Goal: Information Seeking & Learning: Learn about a topic

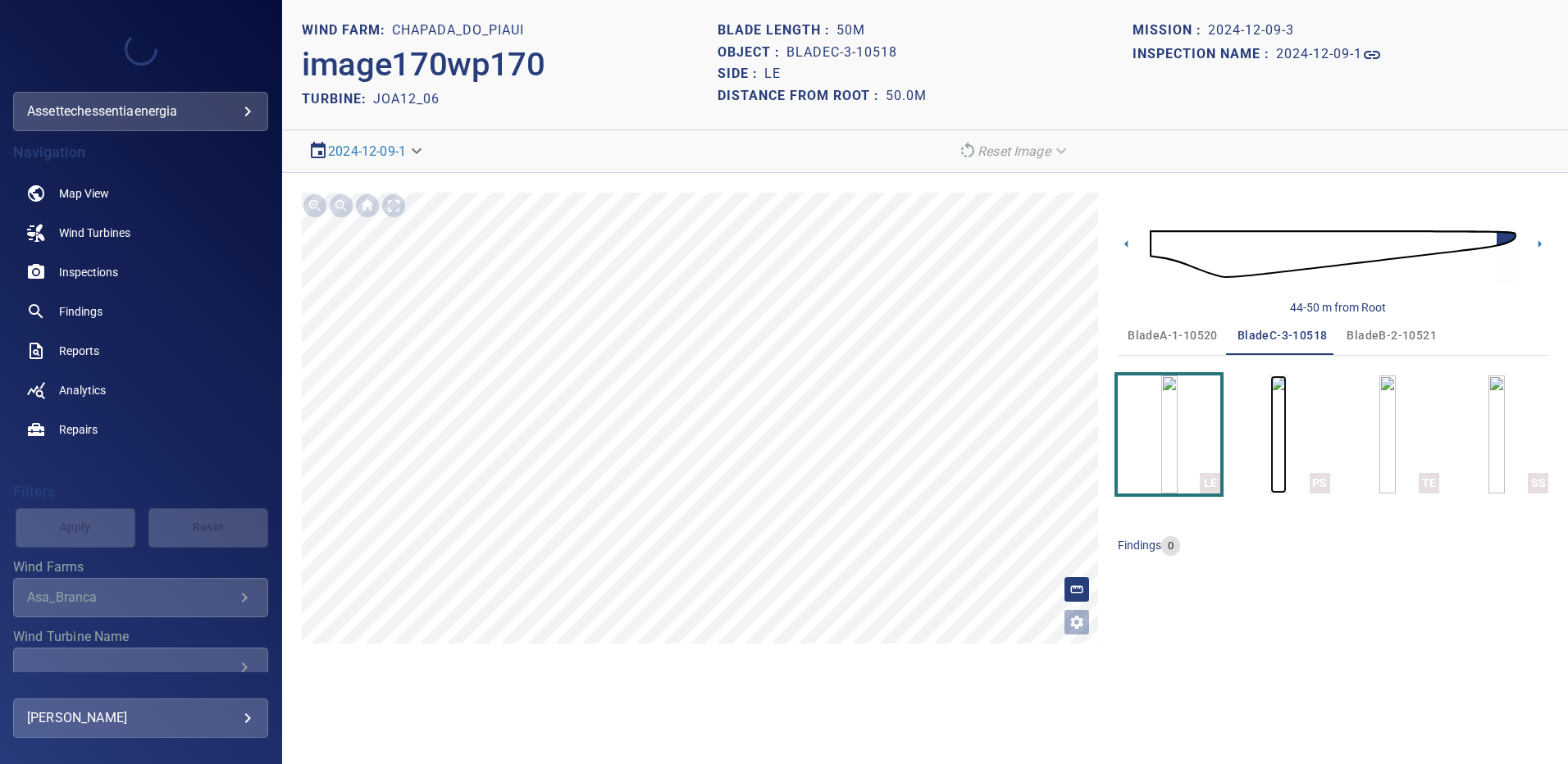
click at [1277, 427] on img "button" at bounding box center [1278, 434] width 17 height 118
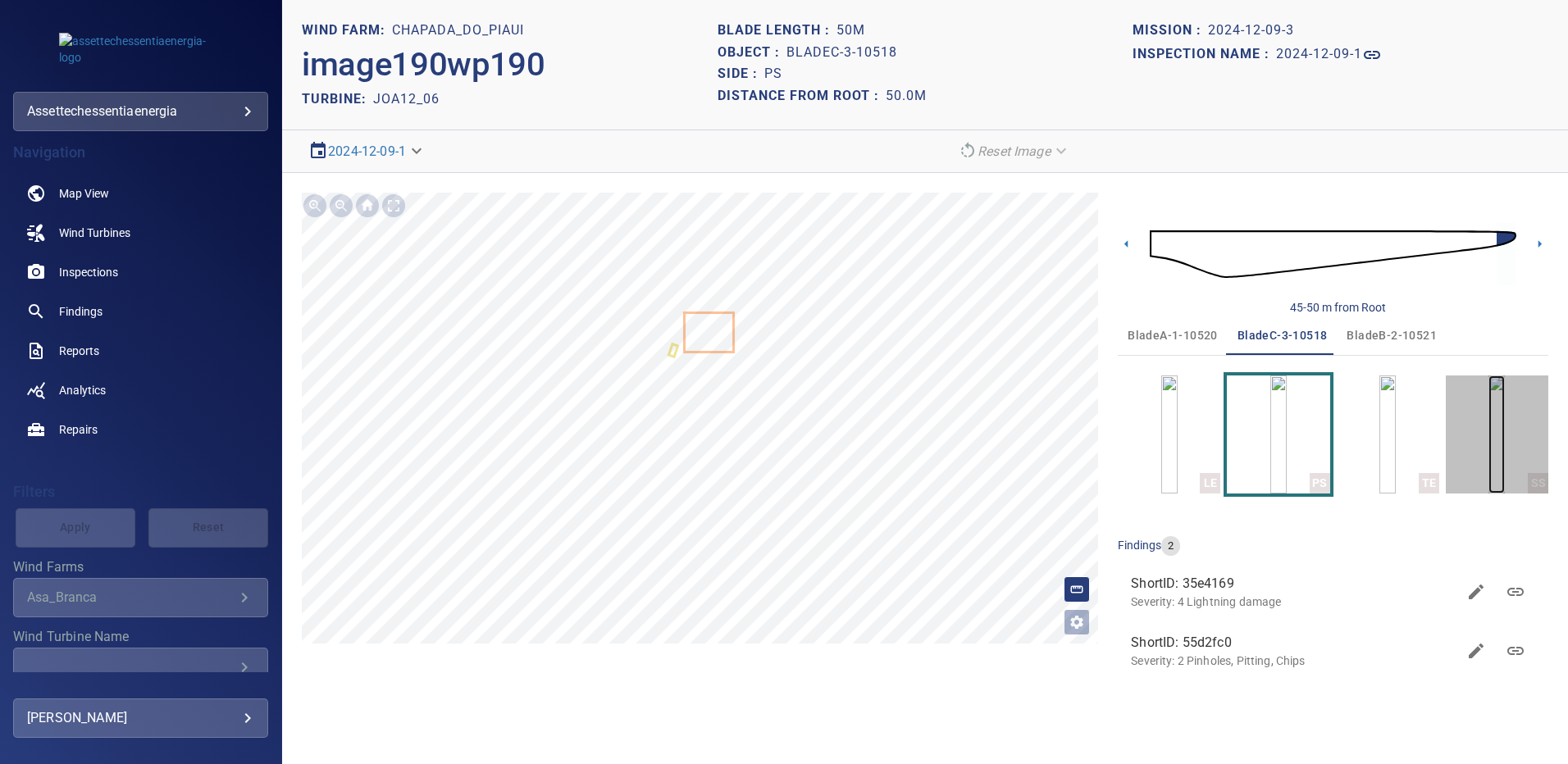
click at [1491, 427] on img "button" at bounding box center [1496, 434] width 17 height 118
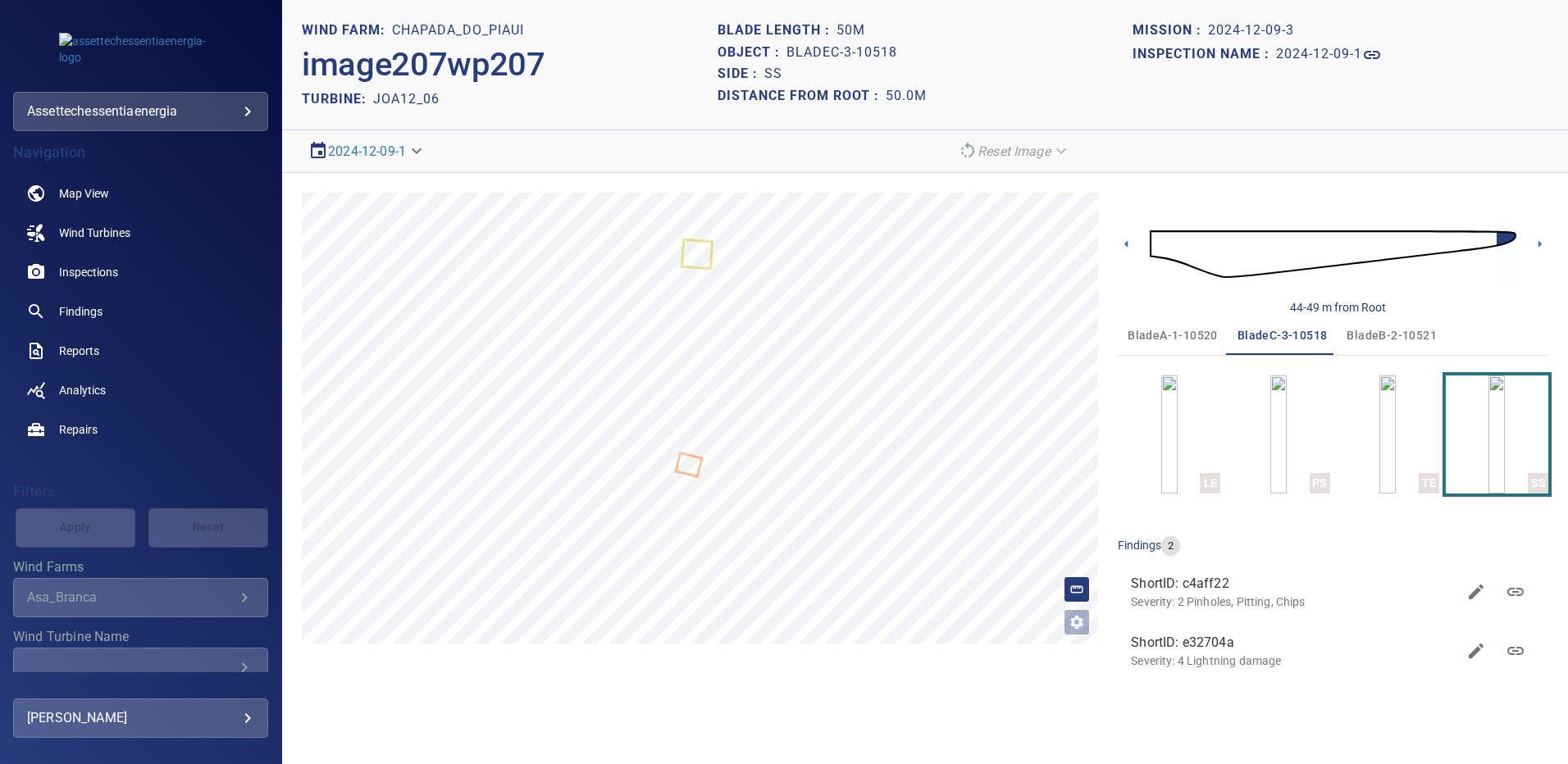
click at [1388, 330] on span "bladeB-2-10521" at bounding box center [1392, 335] width 91 height 20
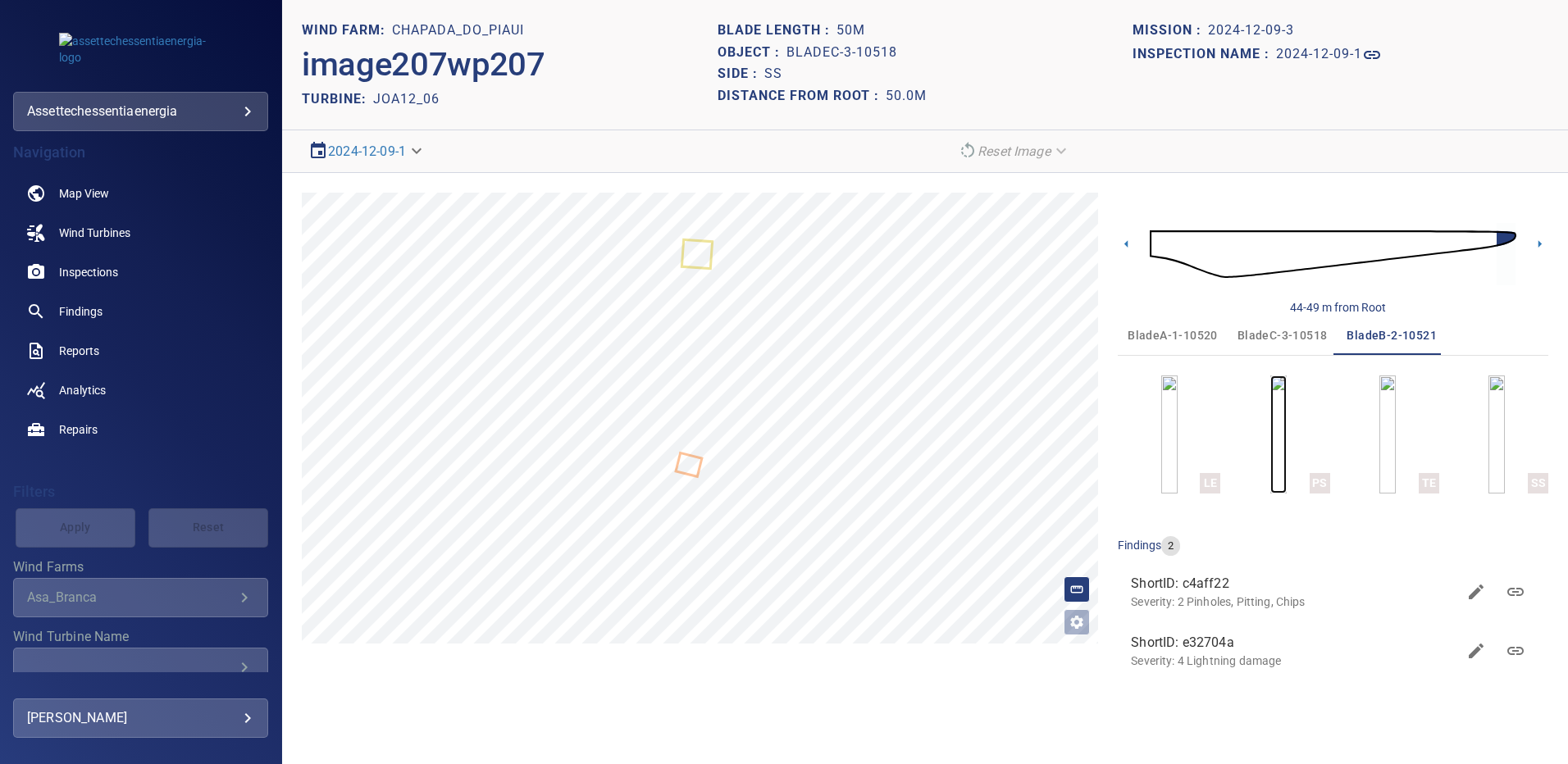
click at [1286, 440] on img "button" at bounding box center [1278, 434] width 17 height 118
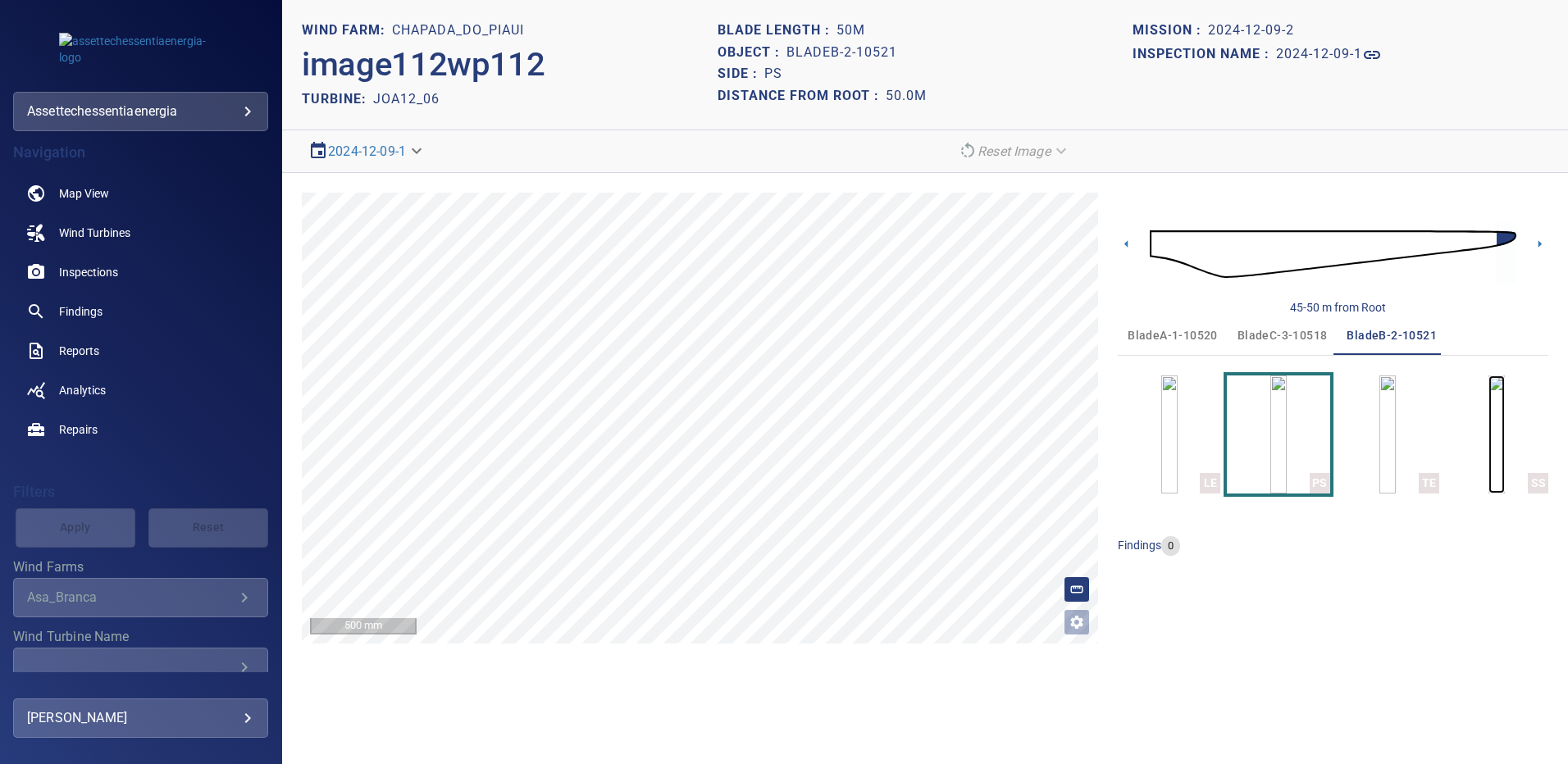
click at [1504, 418] on img "button" at bounding box center [1496, 434] width 17 height 118
